Goal: Task Accomplishment & Management: Manage account settings

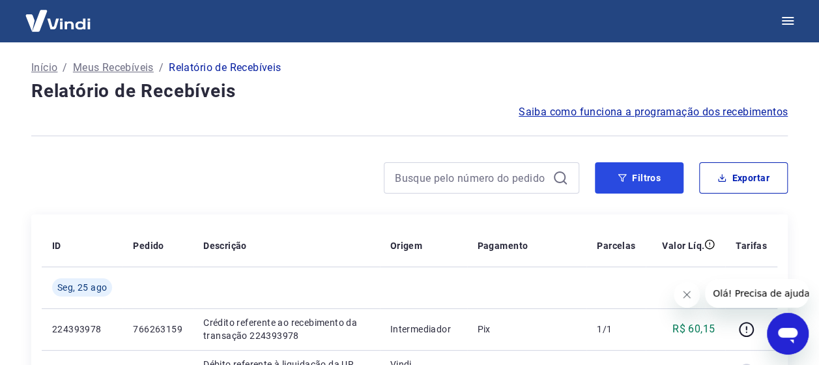
drag, startPoint x: 631, startPoint y: 175, endPoint x: 318, endPoint y: 156, distance: 313.4
click at [631, 175] on button "Filtros" at bounding box center [639, 177] width 89 height 31
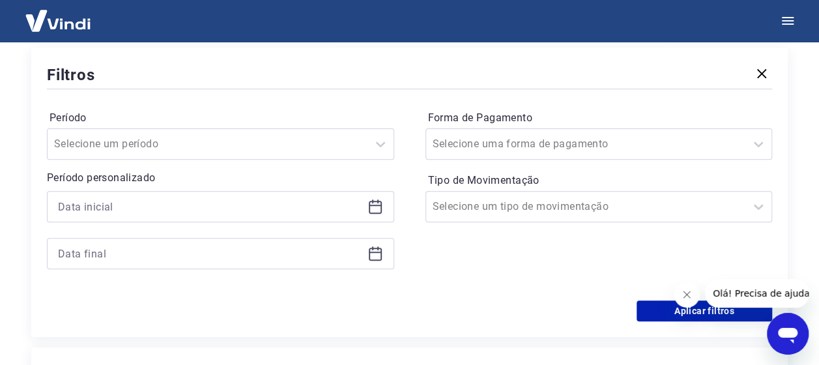
scroll to position [130, 0]
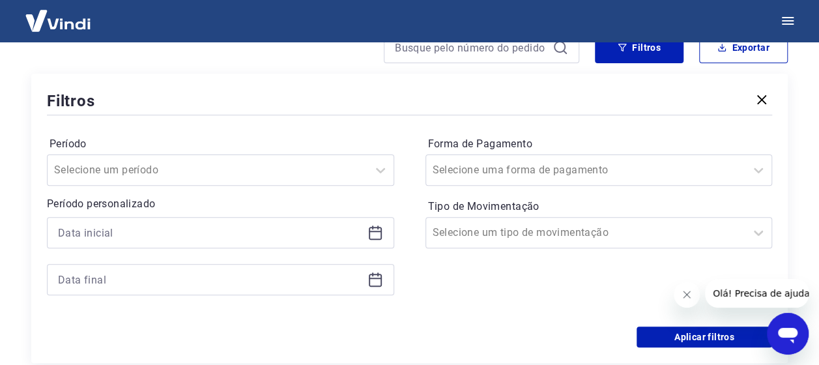
click at [379, 232] on icon at bounding box center [376, 233] width 16 height 16
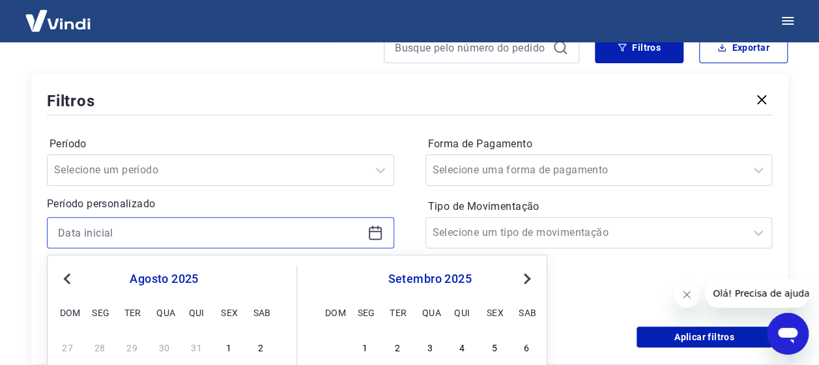
scroll to position [261, 0]
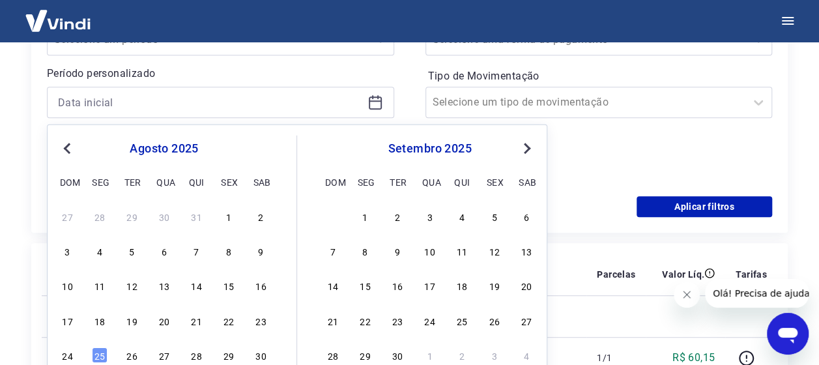
drag, startPoint x: 192, startPoint y: 323, endPoint x: 398, endPoint y: 126, distance: 284.8
click at [192, 323] on div "21" at bounding box center [197, 320] width 16 height 16
type input "[DATE]"
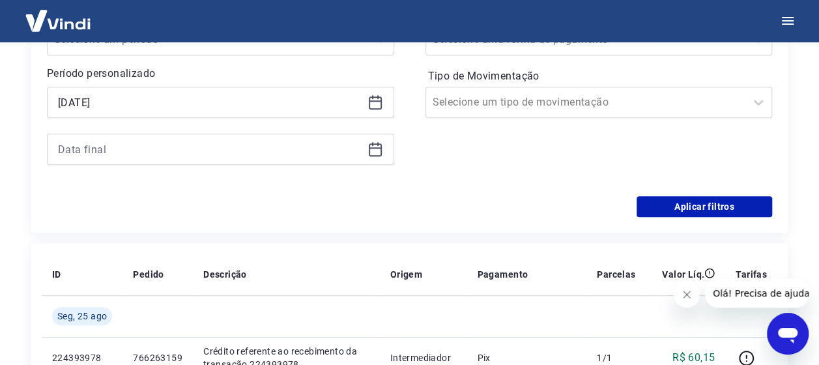
click at [377, 150] on icon at bounding box center [376, 149] width 16 height 16
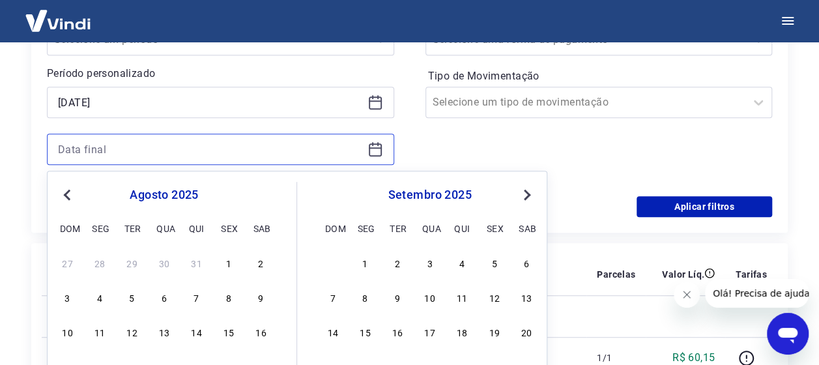
scroll to position [326, 0]
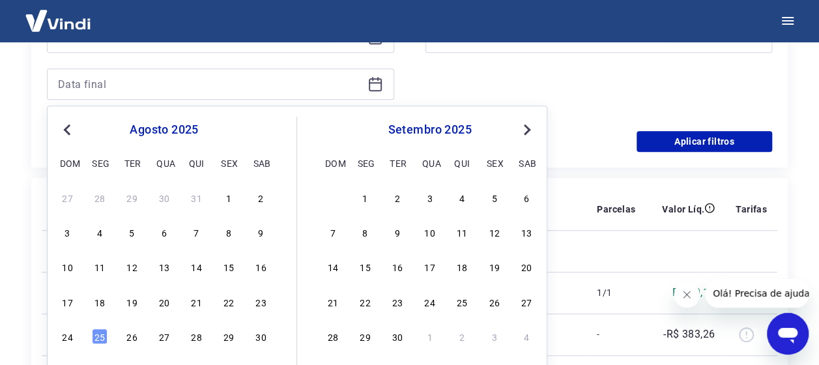
drag, startPoint x: 191, startPoint y: 302, endPoint x: 498, endPoint y: 152, distance: 341.3
click at [191, 301] on div "21" at bounding box center [197, 302] width 16 height 16
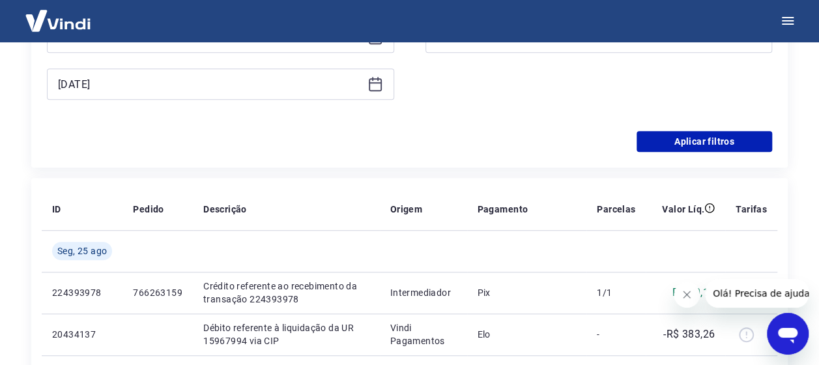
type input "[DATE]"
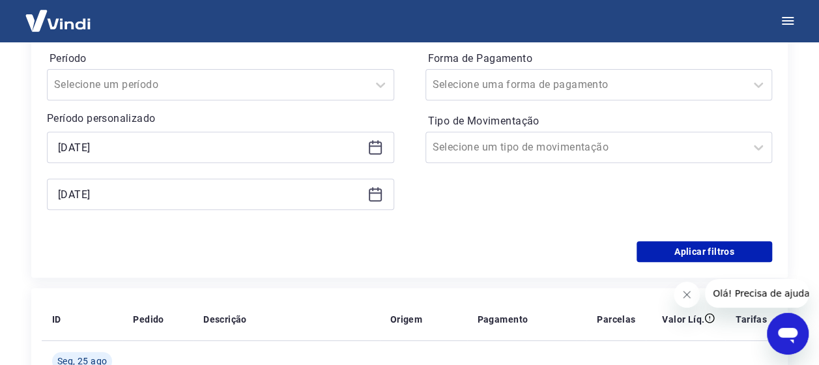
scroll to position [196, 0]
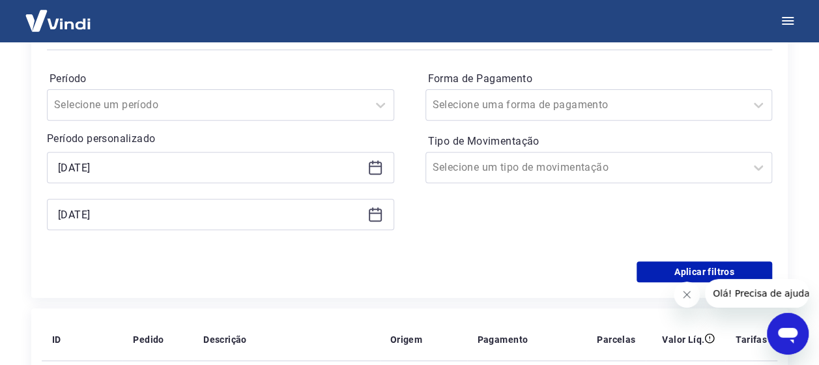
click at [682, 295] on icon "Fechar mensagem da empresa" at bounding box center [687, 294] width 10 height 10
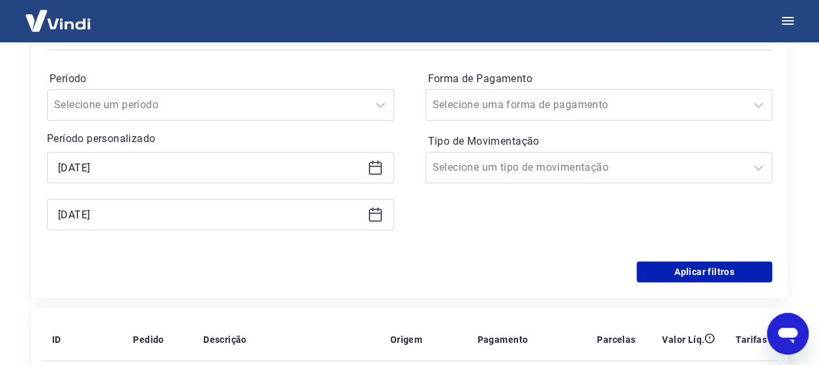
click at [552, 220] on div "Forma de Pagamento Selecione uma forma de pagamento Tipo de Movimentação Seleci…" at bounding box center [599, 156] width 347 height 177
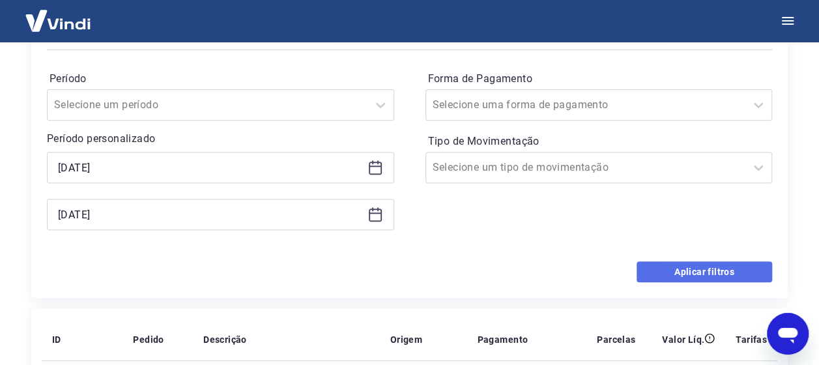
click at [705, 271] on button "Aplicar filtros" at bounding box center [705, 271] width 136 height 21
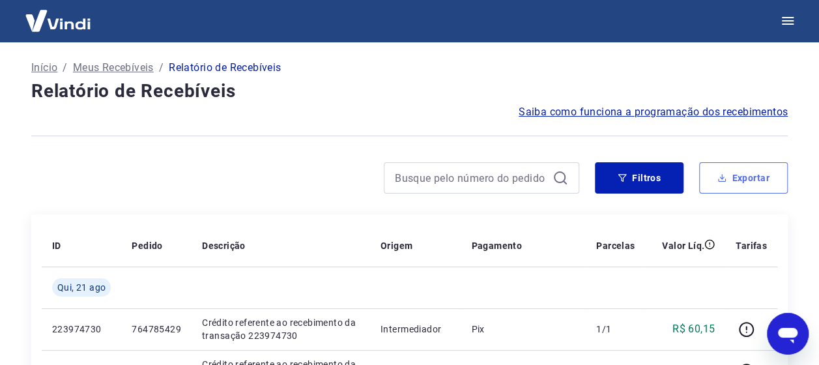
click at [740, 184] on button "Exportar" at bounding box center [743, 177] width 89 height 31
type input "[DATE]"
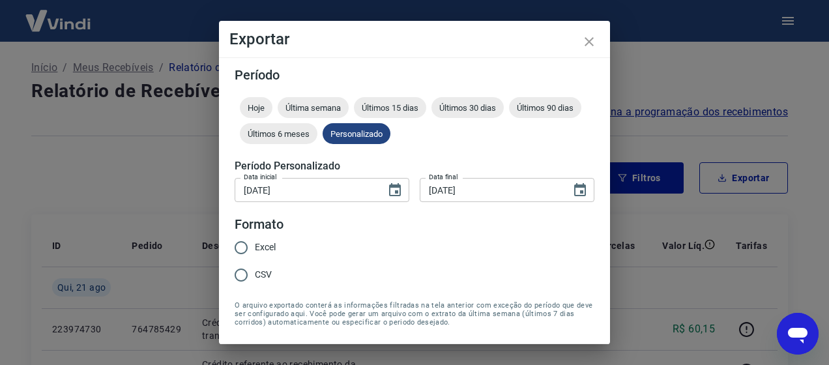
click at [250, 244] on input "Excel" at bounding box center [240, 247] width 27 height 27
radio input "true"
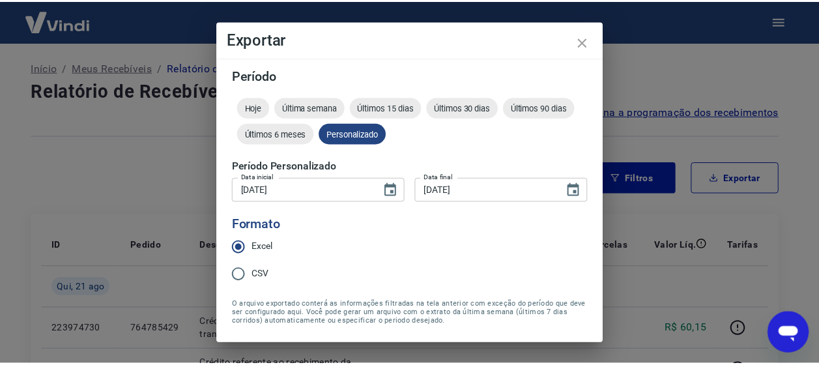
scroll to position [41, 0]
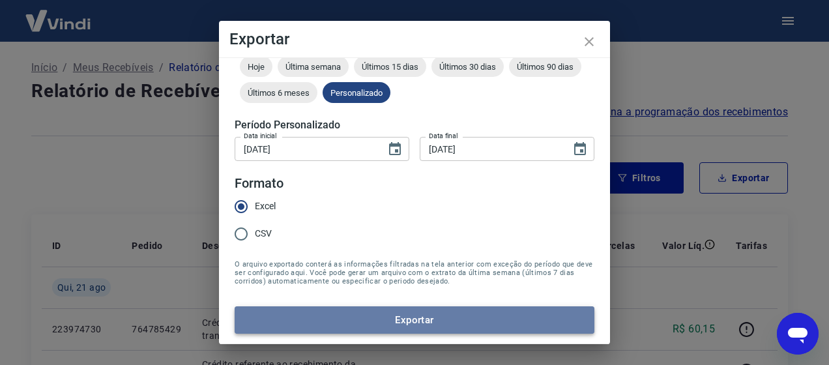
click at [454, 307] on button "Exportar" at bounding box center [415, 319] width 360 height 27
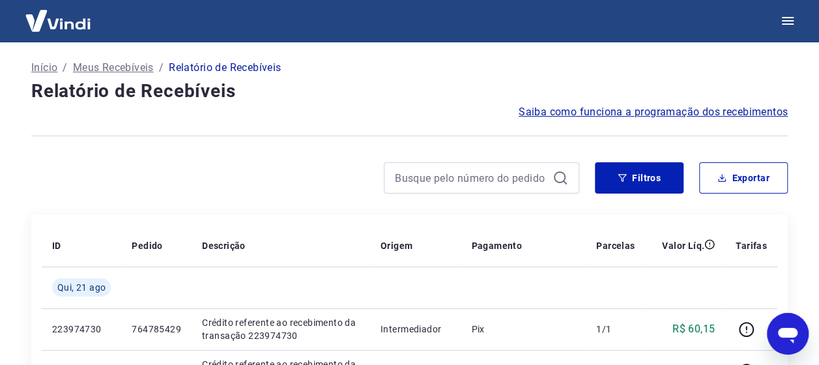
click at [386, 134] on div at bounding box center [409, 136] width 757 height 32
click at [626, 177] on icon "button" at bounding box center [622, 177] width 9 height 9
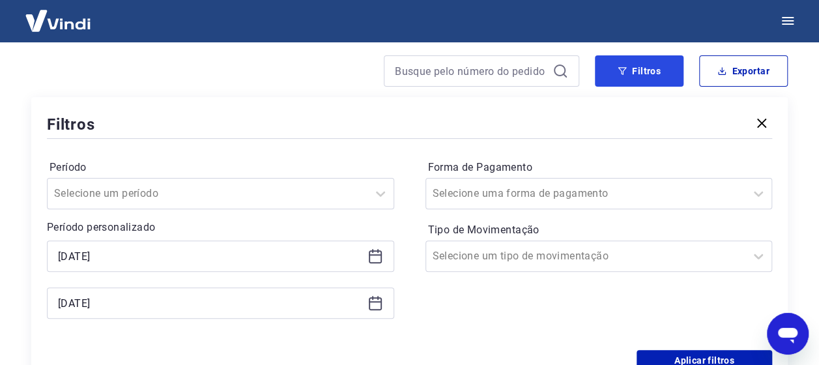
scroll to position [196, 0]
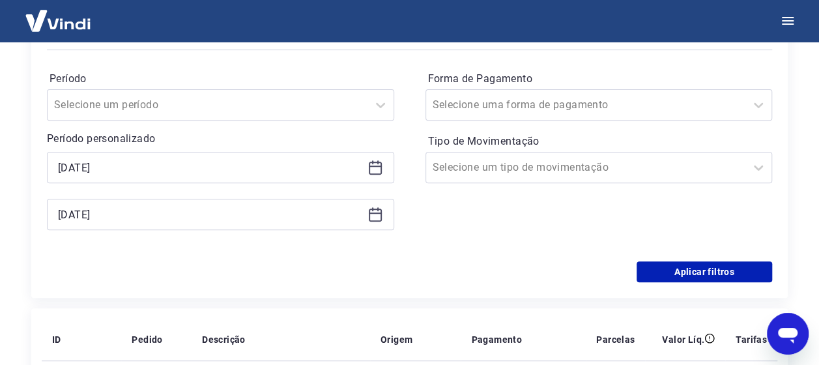
click at [381, 166] on icon at bounding box center [375, 166] width 13 height 1
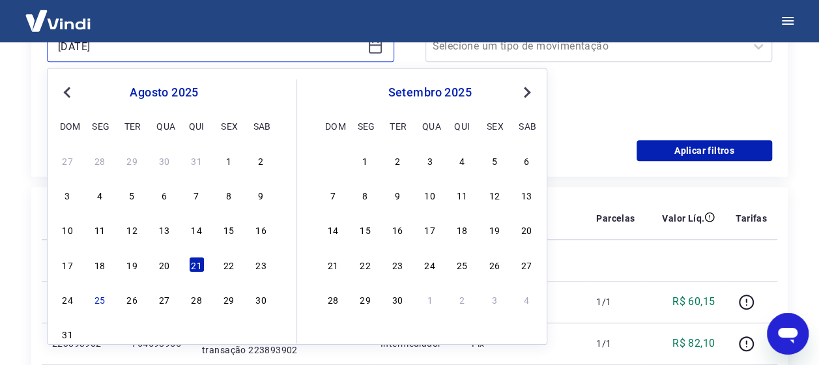
scroll to position [326, 0]
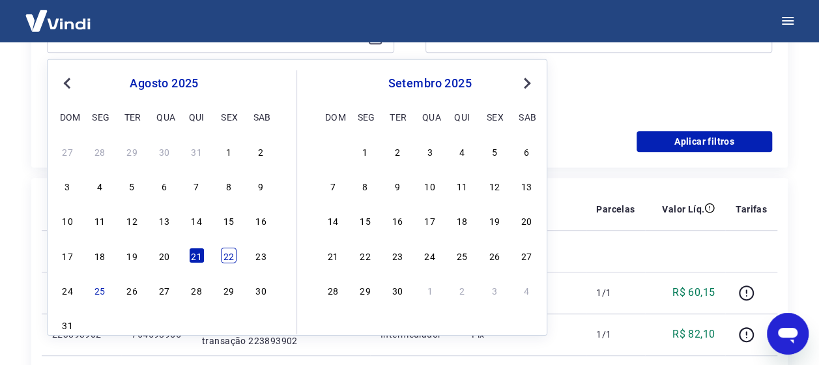
click at [221, 254] on div "22" at bounding box center [229, 255] width 16 height 16
type input "[DATE]"
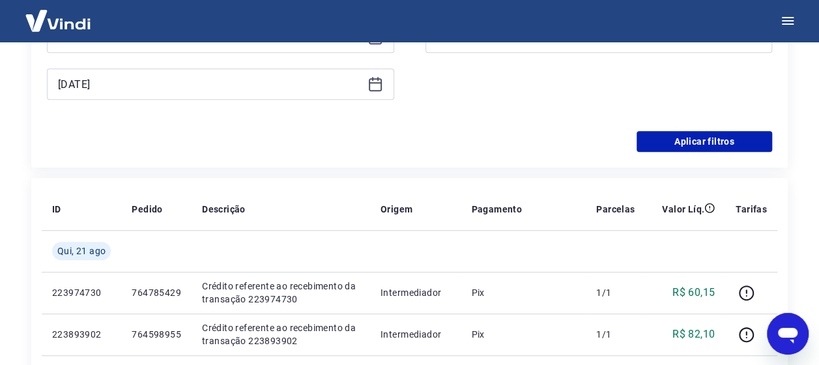
scroll to position [261, 0]
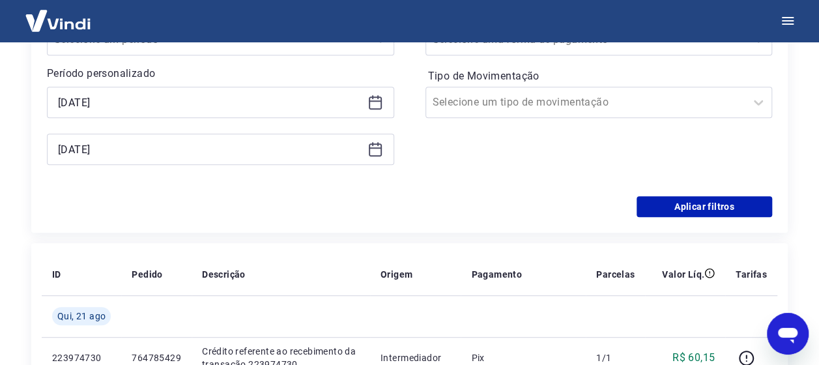
click at [377, 150] on icon at bounding box center [376, 149] width 16 height 16
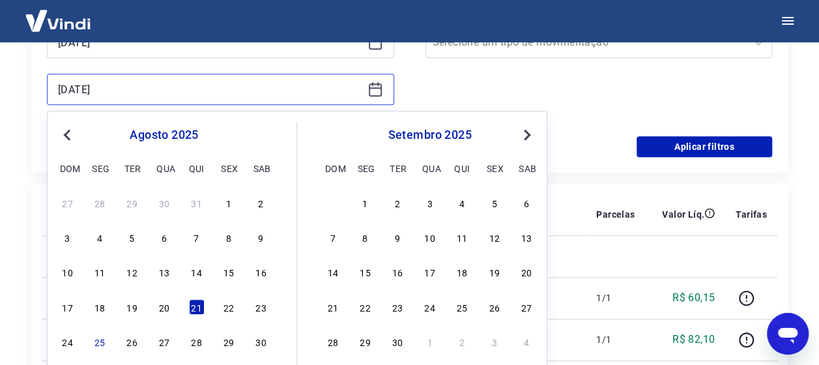
scroll to position [326, 0]
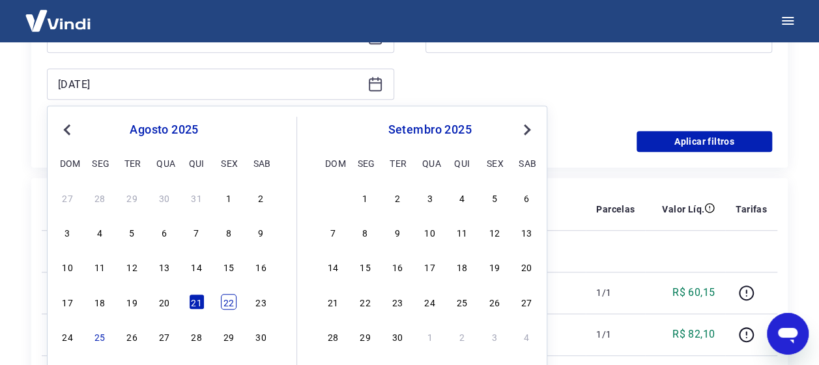
click at [227, 298] on div "22" at bounding box center [229, 302] width 16 height 16
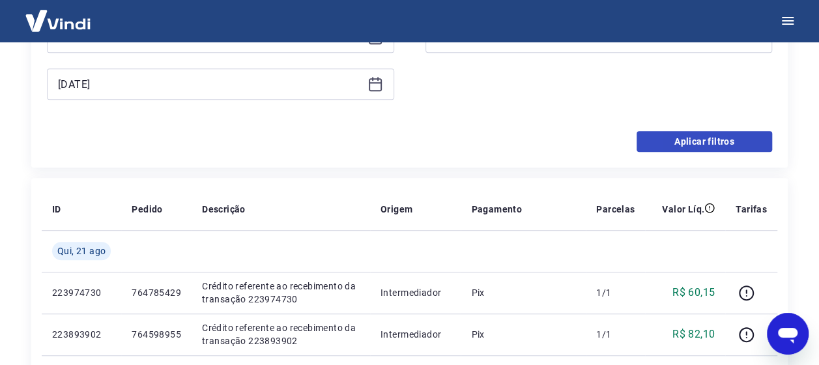
type input "[DATE]"
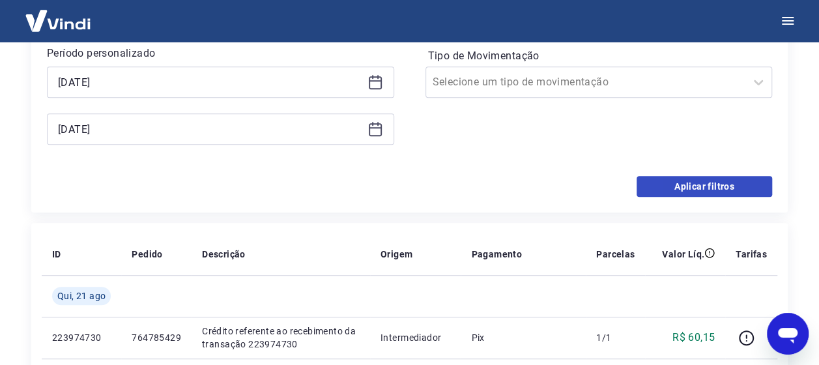
scroll to position [261, 0]
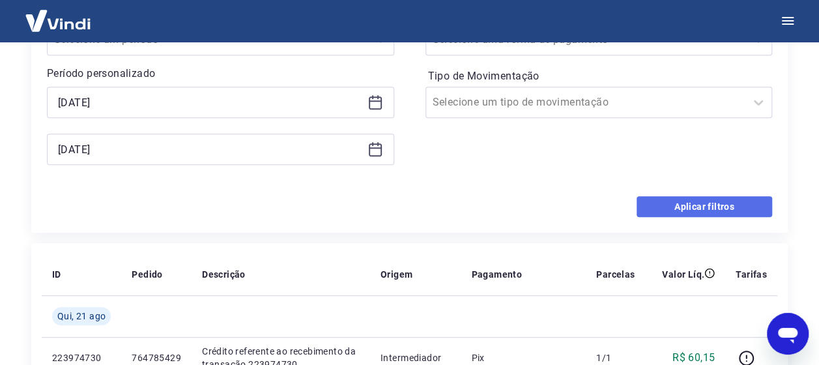
click at [681, 212] on button "Aplicar filtros" at bounding box center [705, 206] width 136 height 21
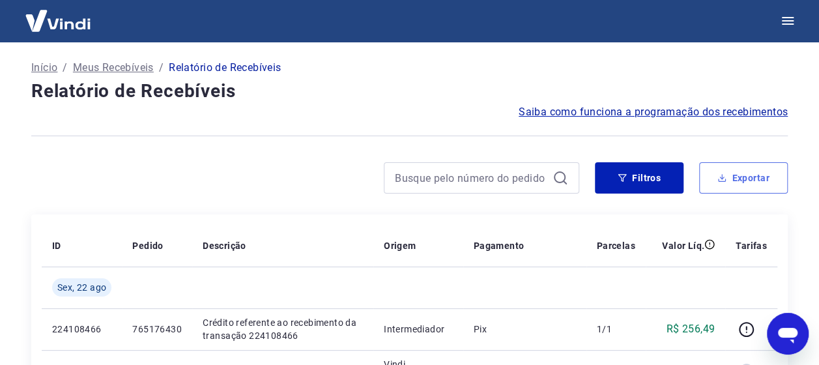
click at [756, 182] on button "Exportar" at bounding box center [743, 177] width 89 height 31
type input "[DATE]"
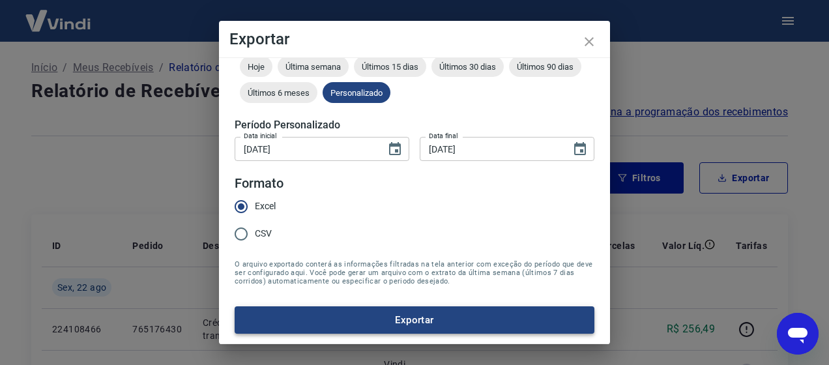
click at [377, 317] on button "Exportar" at bounding box center [415, 319] width 360 height 27
